Goal: Task Accomplishment & Management: Use online tool/utility

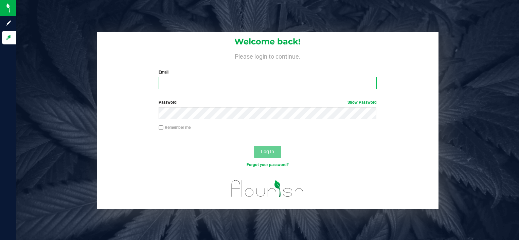
click at [171, 85] on input "Email" at bounding box center [268, 83] width 218 height 12
type input "[EMAIL_ADDRESS][PERSON_NAME][DOMAIN_NAME]"
click at [181, 83] on input "Email" at bounding box center [268, 83] width 218 height 12
type input "[EMAIL_ADDRESS][PERSON_NAME][DOMAIN_NAME]"
